Goal: Task Accomplishment & Management: Manage account settings

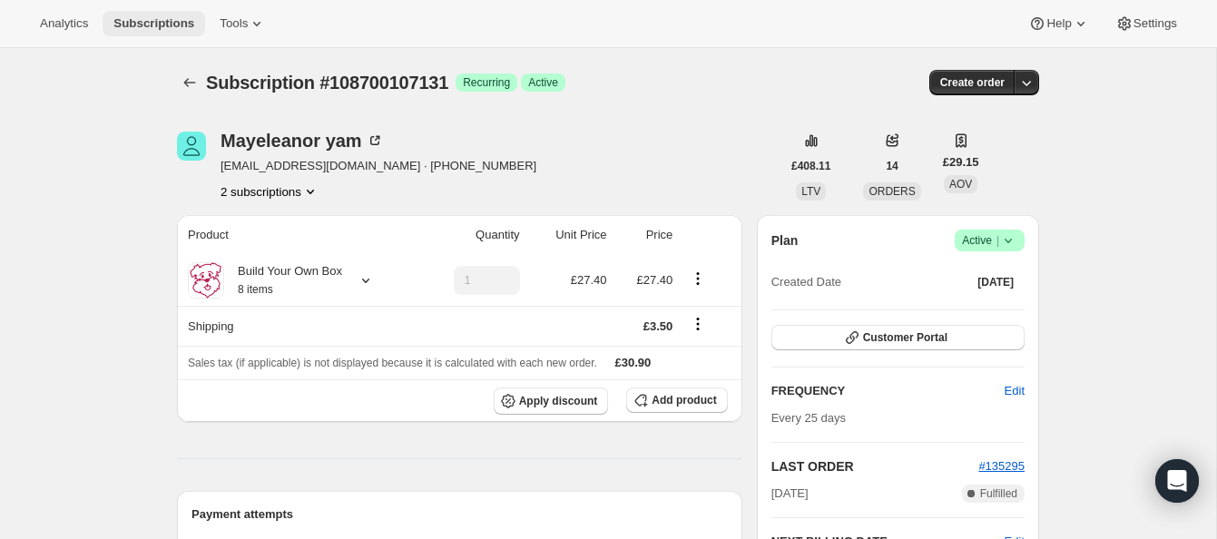
click at [162, 19] on span "Subscriptions" at bounding box center [153, 23] width 81 height 15
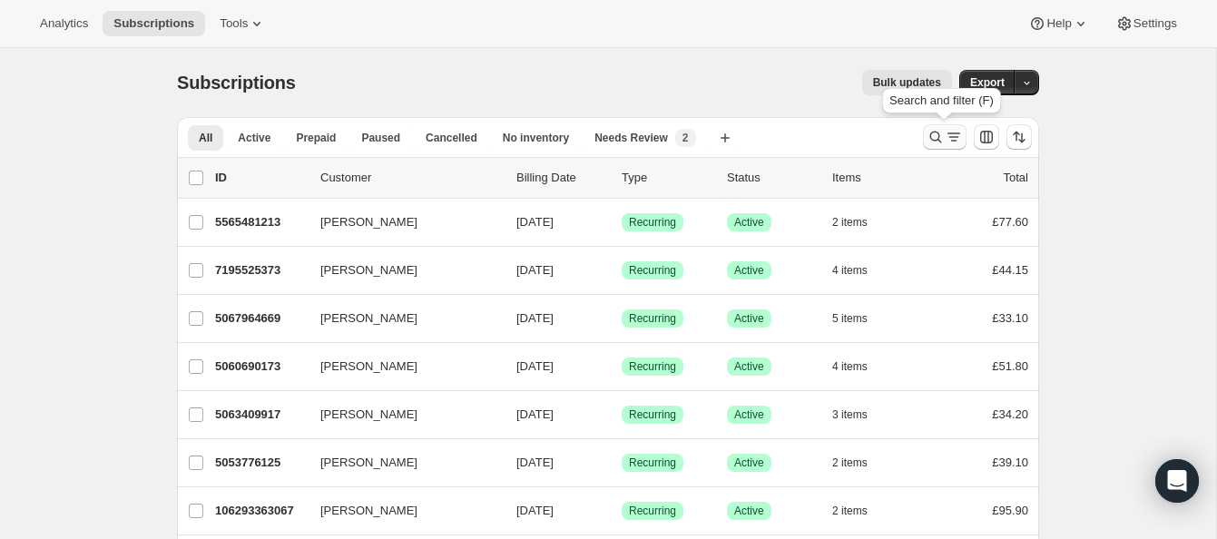
click at [930, 130] on icon "Search and filter results" at bounding box center [936, 137] width 18 height 18
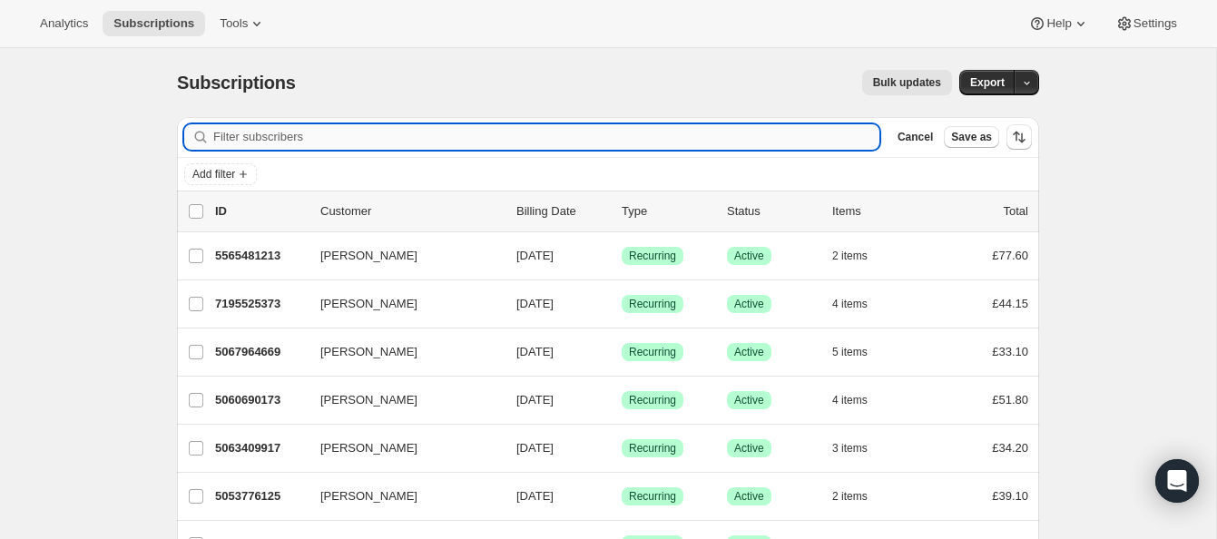
click at [347, 133] on input "Filter subscribers" at bounding box center [546, 136] width 666 height 25
paste input "dt_77@hotmail.co.uk"
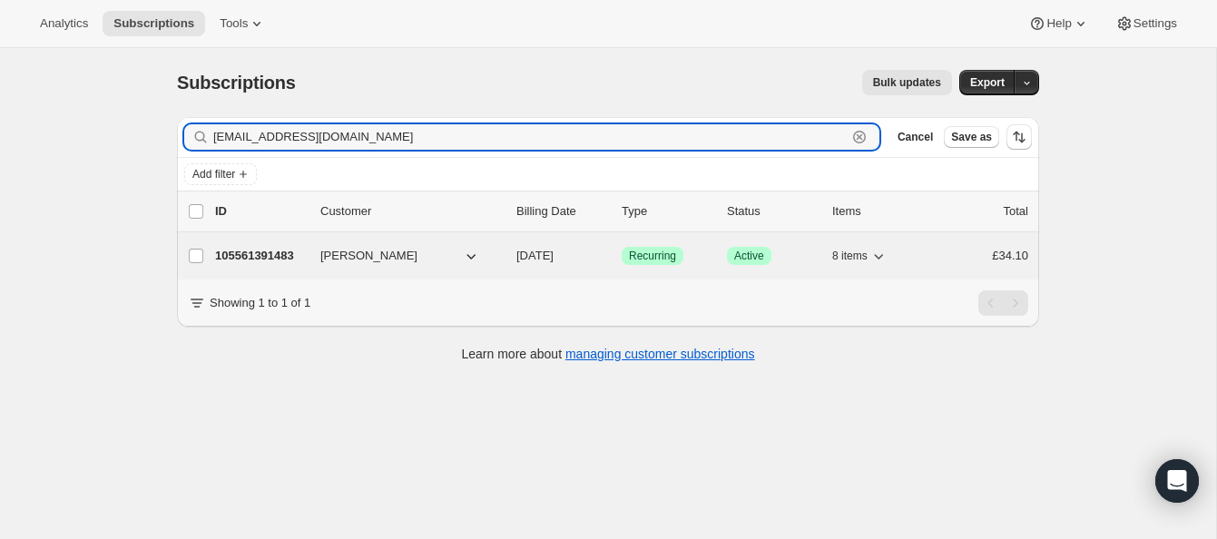
type input "dt_77@hotmail.co.uk"
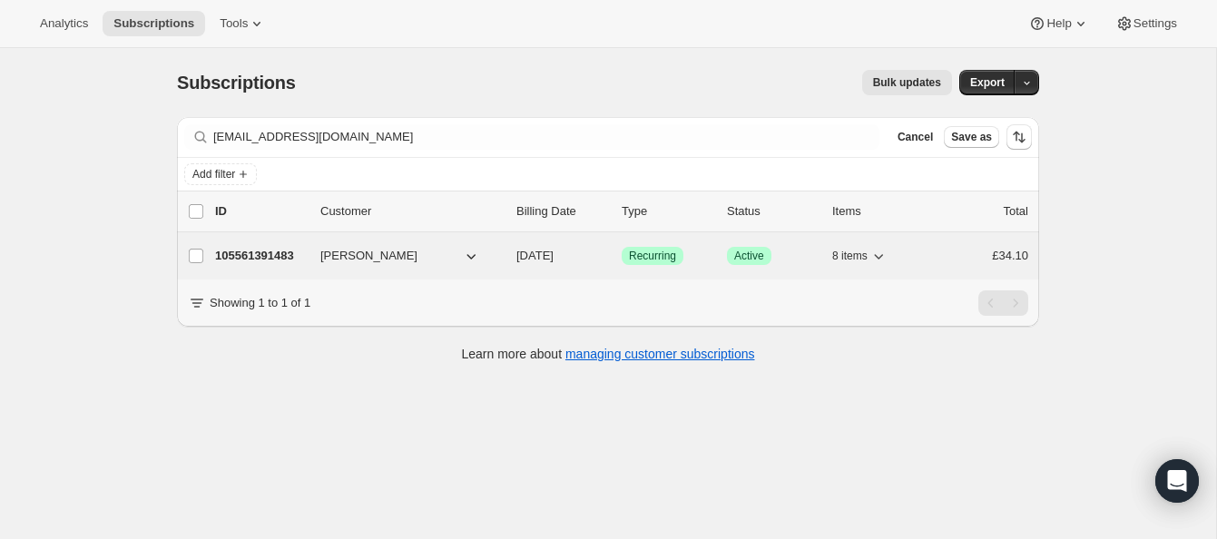
click at [278, 251] on p "105561391483" at bounding box center [260, 256] width 91 height 18
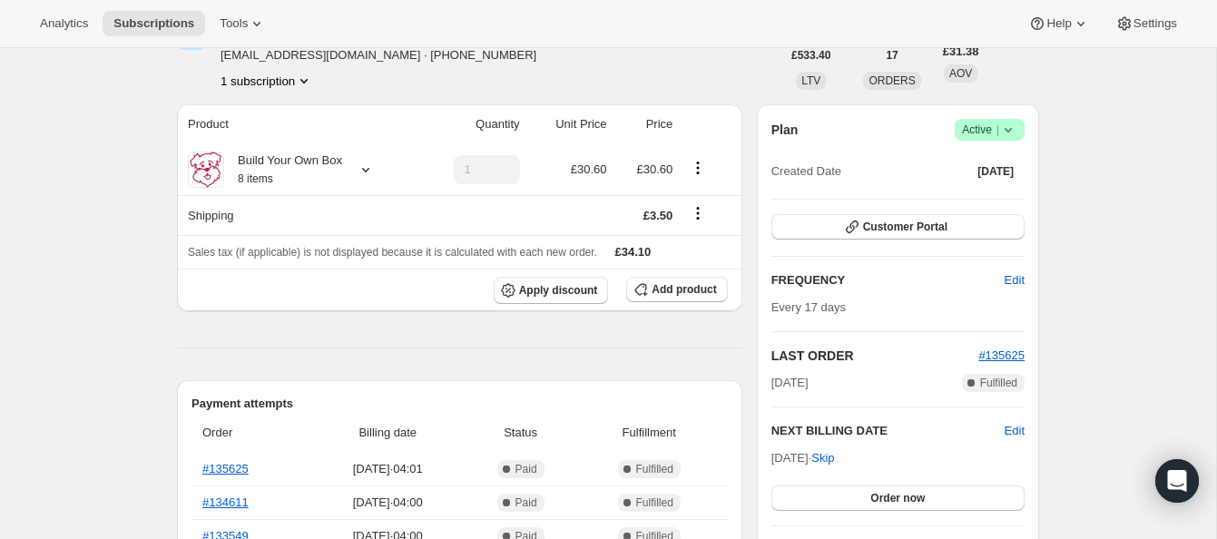
scroll to position [148, 0]
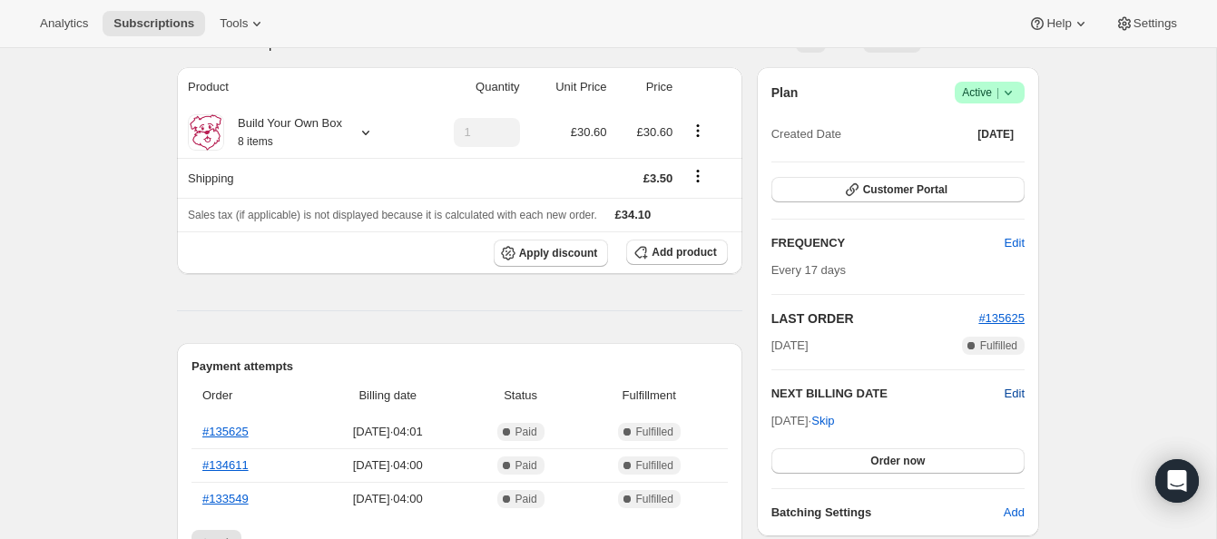
click at [1006, 388] on span "Edit" at bounding box center [1015, 394] width 20 height 18
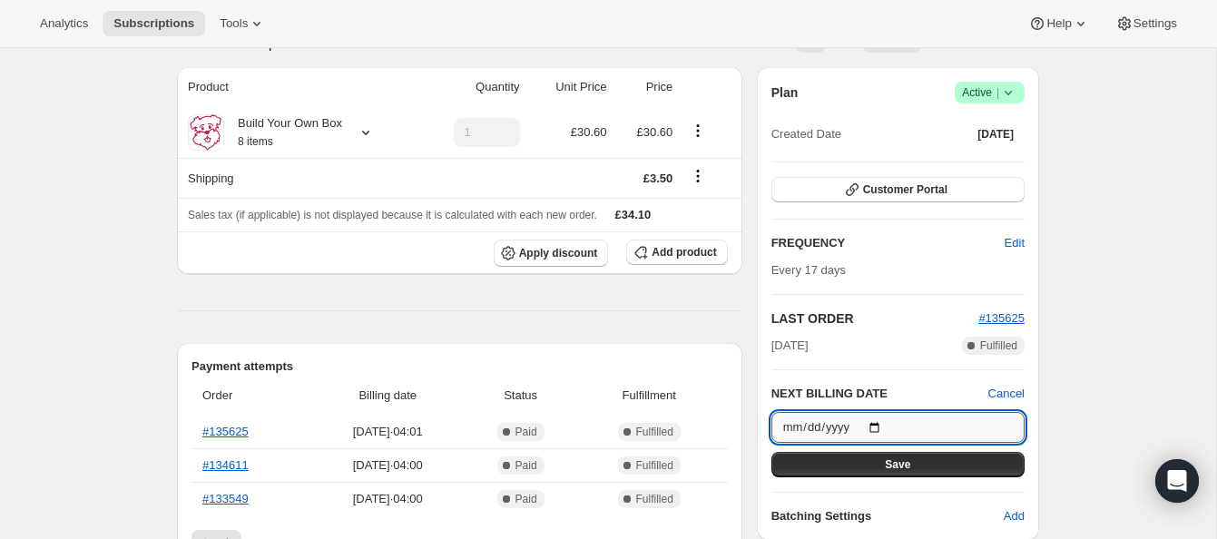
click at [880, 423] on input "2025-09-30" at bounding box center [898, 427] width 253 height 31
type input "2025-09-13"
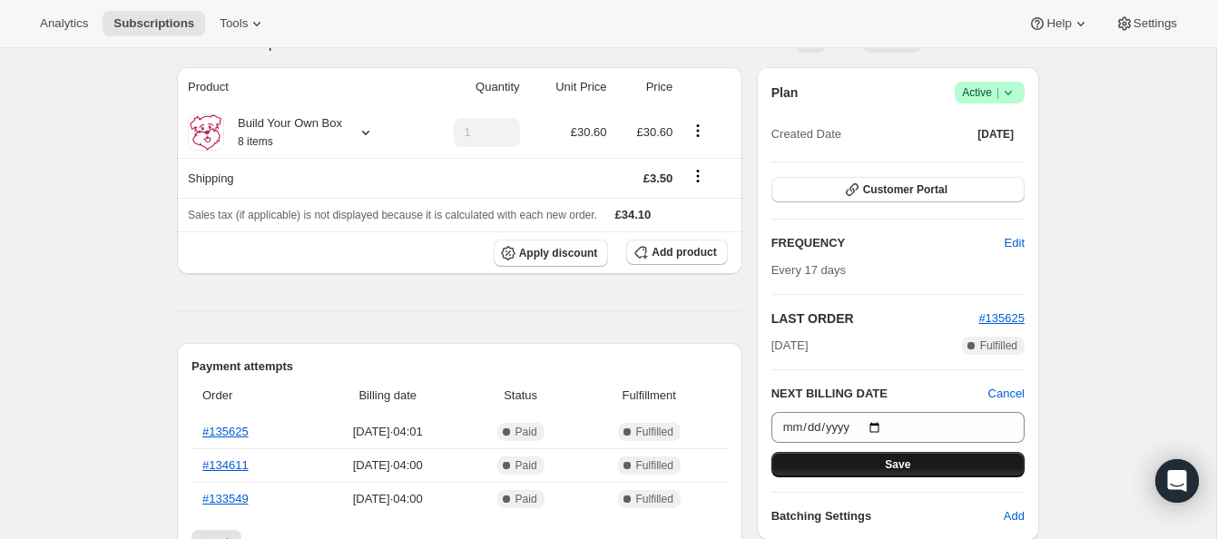
click at [911, 457] on button "Save" at bounding box center [898, 464] width 253 height 25
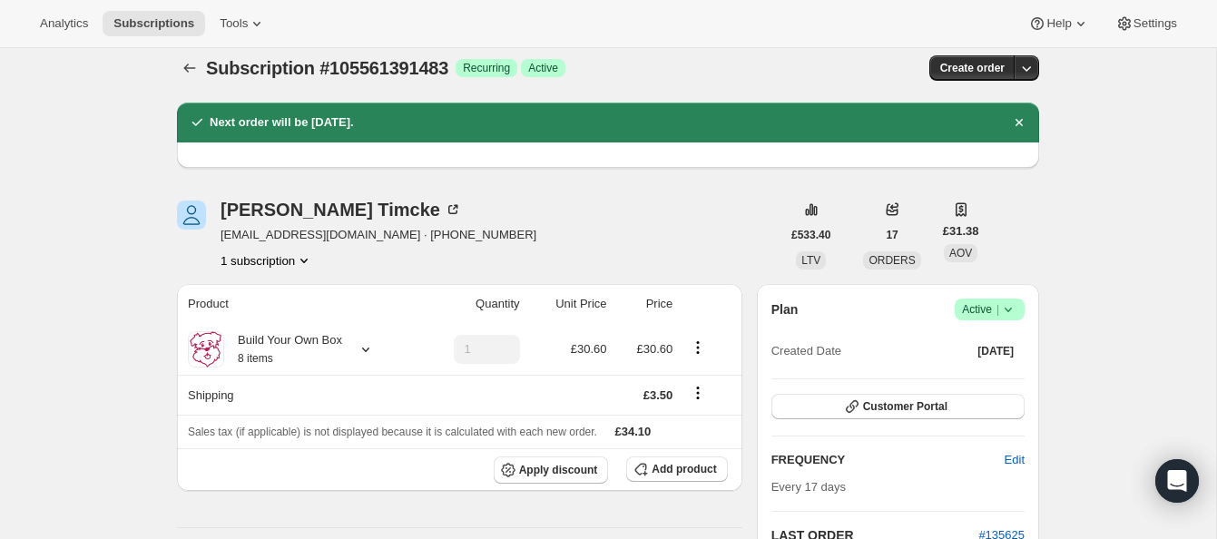
scroll to position [0, 0]
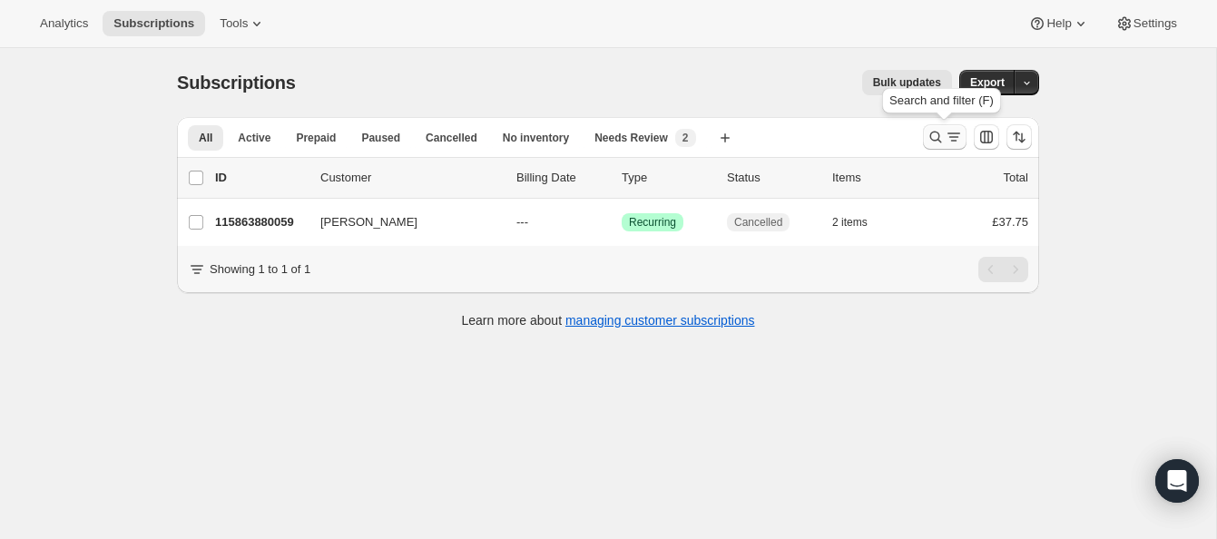
click at [934, 130] on icon "Search and filter results" at bounding box center [936, 137] width 18 height 18
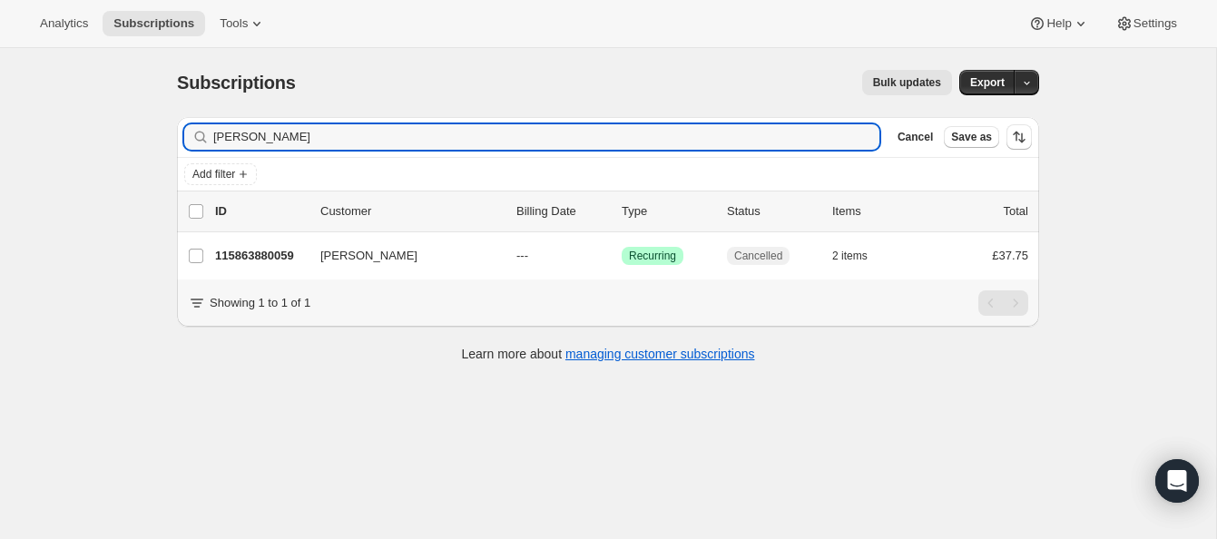
drag, startPoint x: 316, startPoint y: 132, endPoint x: 171, endPoint y: 106, distance: 147.4
click at [172, 106] on div "Filter subscribers [PERSON_NAME] Clear Cancel Save as Add filter 0 selected Upd…" at bounding box center [600, 242] width 877 height 279
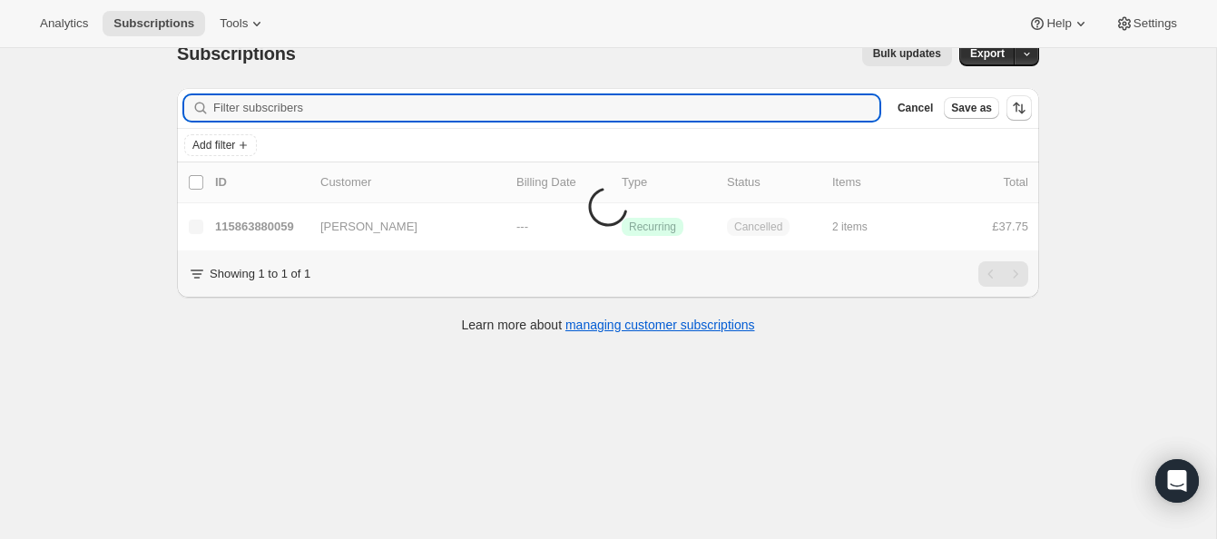
scroll to position [48, 0]
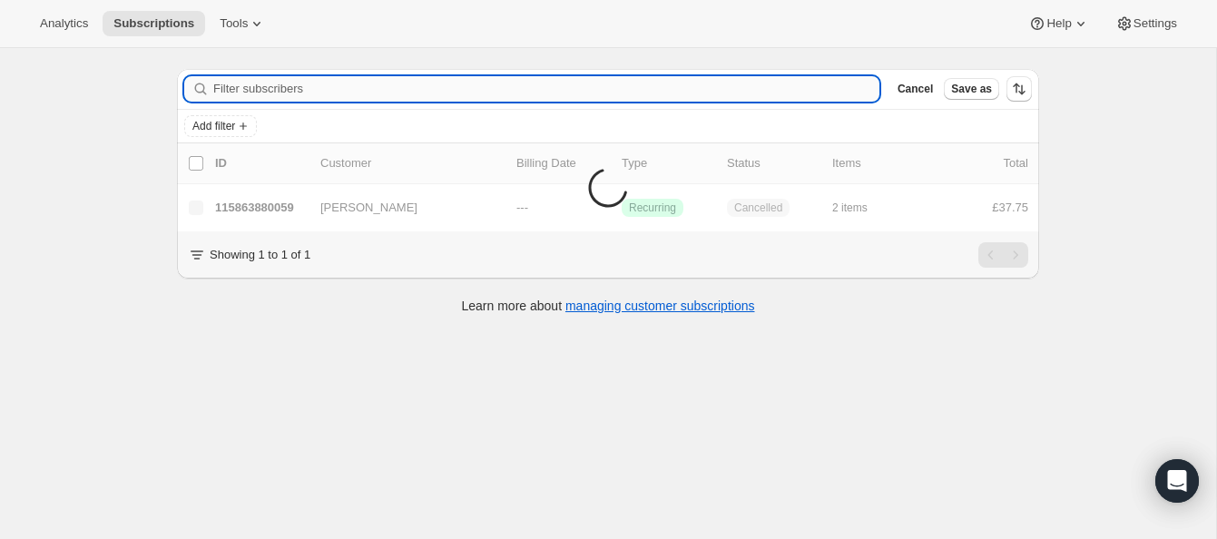
click at [232, 84] on input "Filter subscribers" at bounding box center [546, 88] width 666 height 25
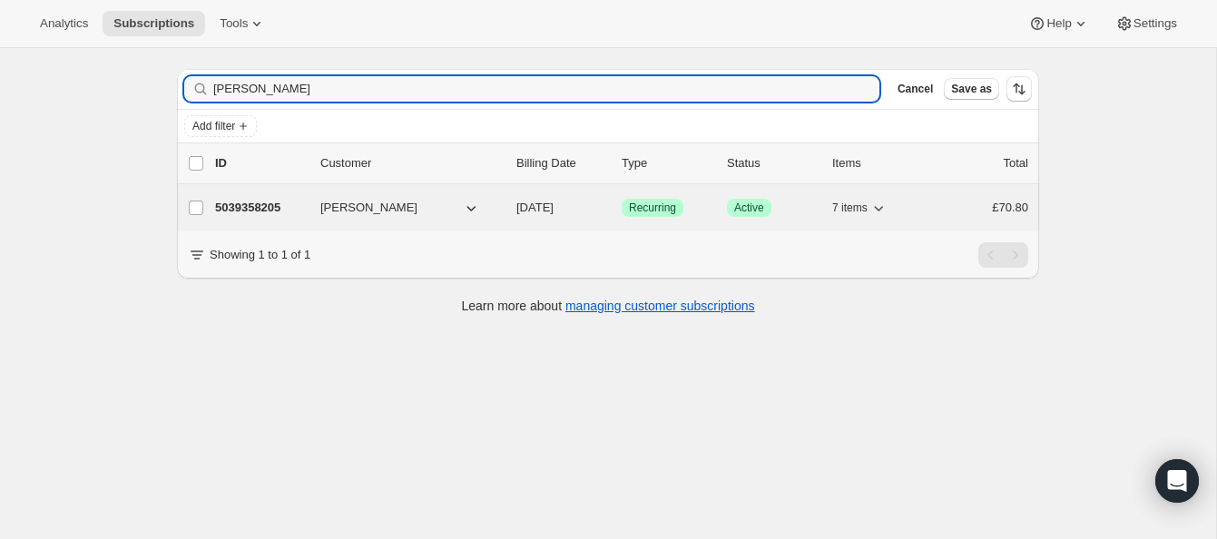
type input "[PERSON_NAME]"
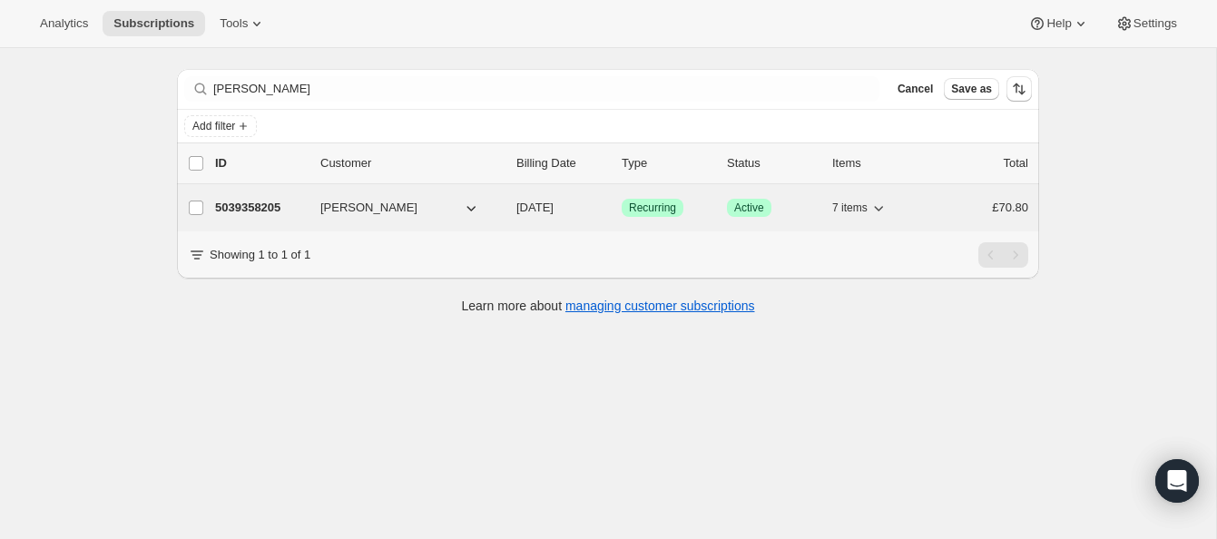
click at [265, 200] on p "5039358205" at bounding box center [260, 208] width 91 height 18
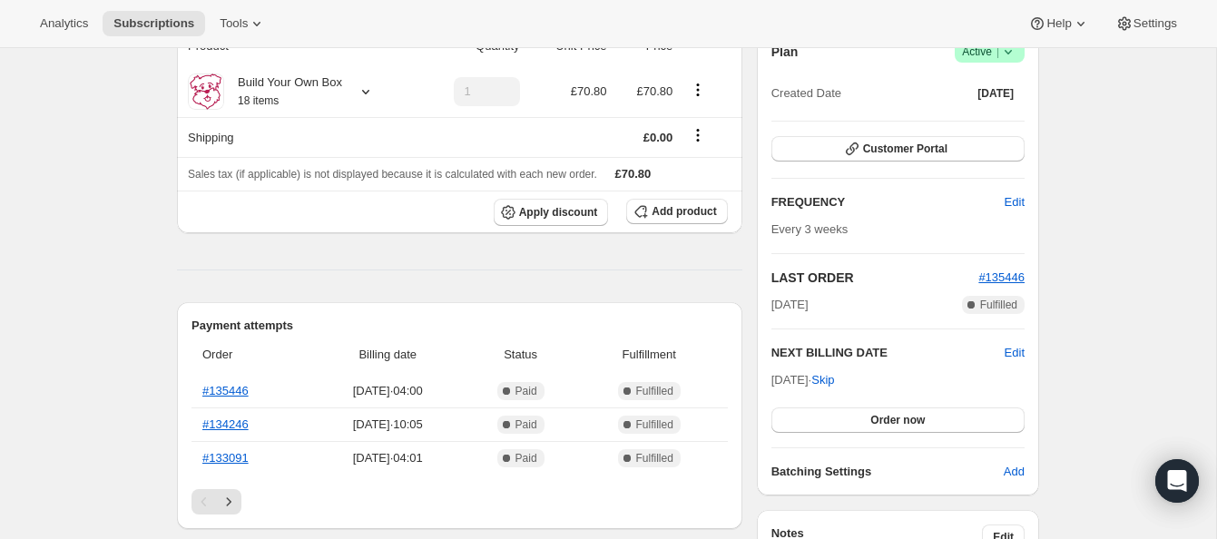
scroll to position [227, 0]
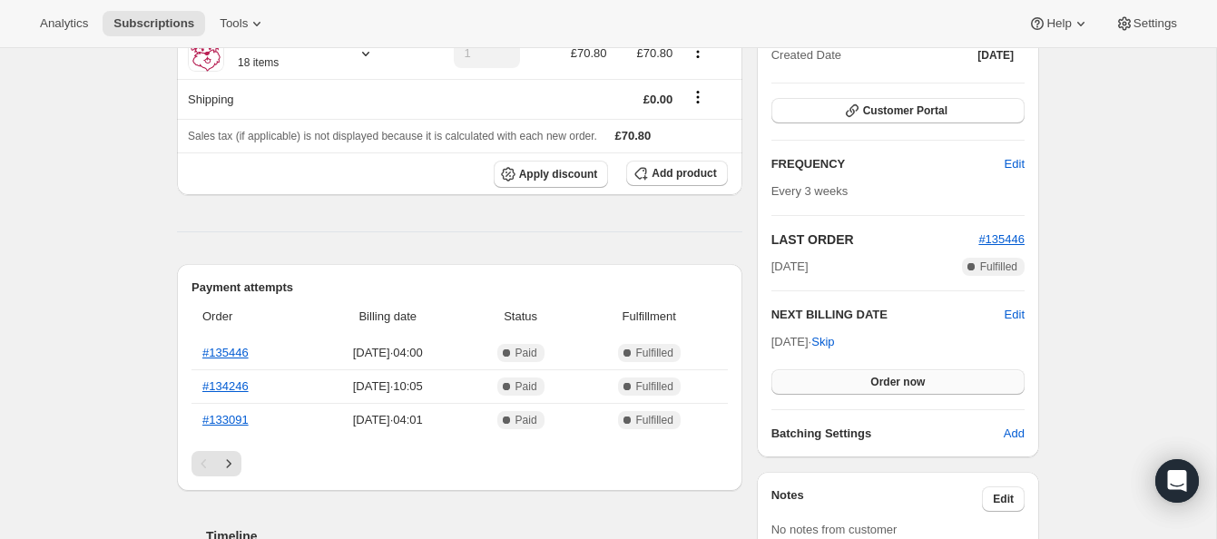
click at [905, 377] on span "Order now" at bounding box center [897, 382] width 54 height 15
click at [905, 377] on span "Click to confirm" at bounding box center [898, 382] width 83 height 15
